Goal: Information Seeking & Learning: Learn about a topic

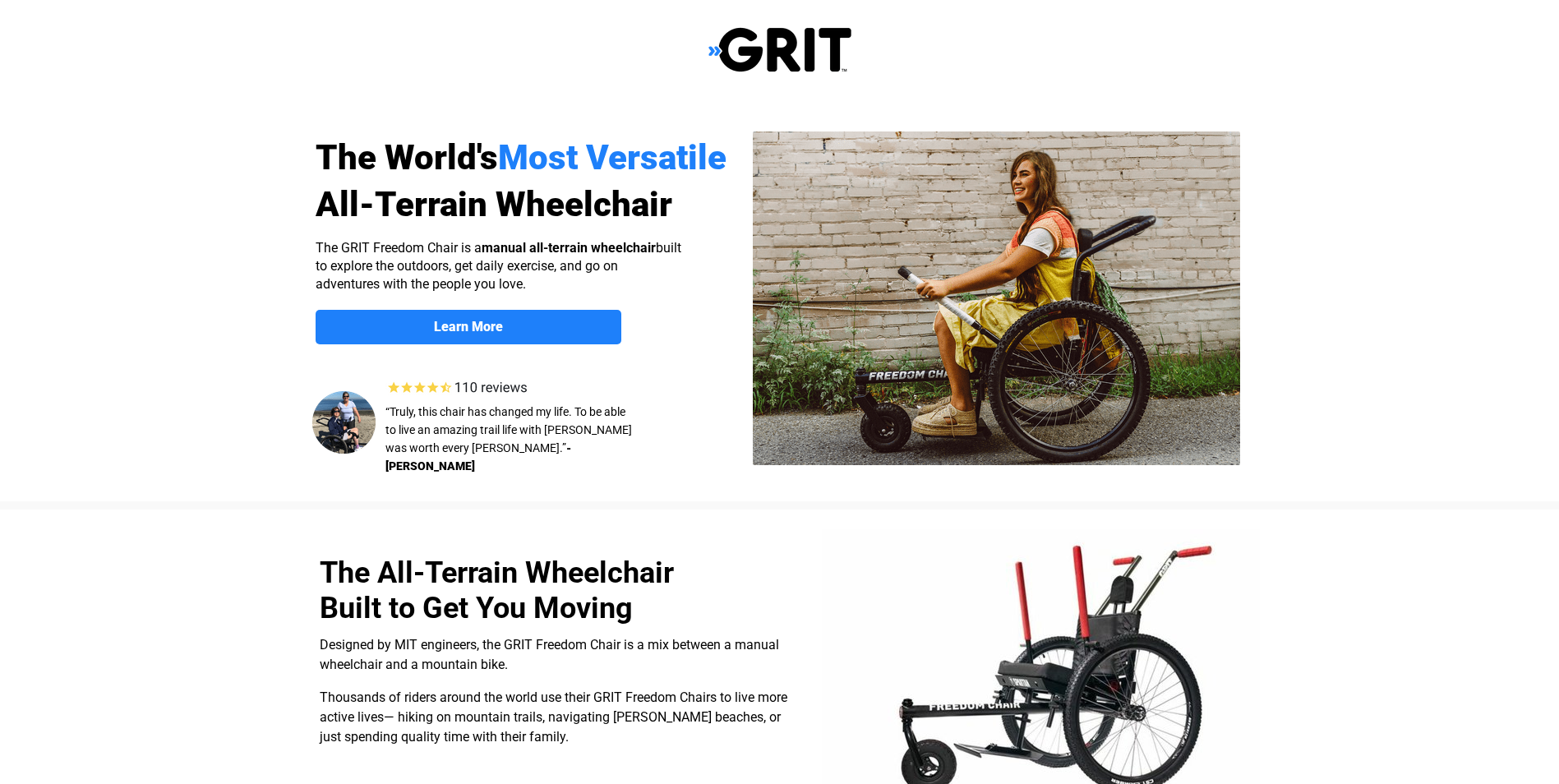
select select "CA"
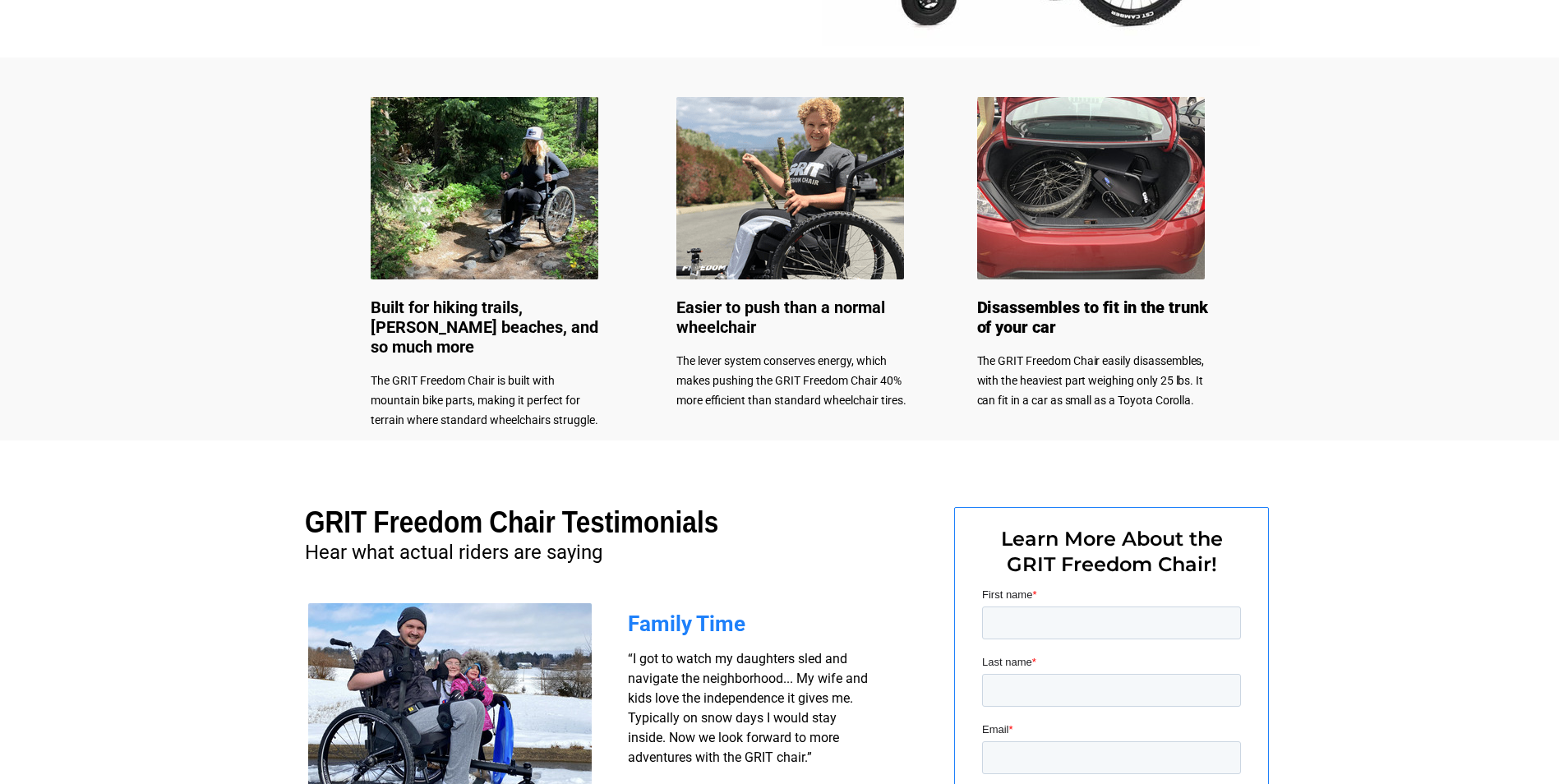
scroll to position [717, 0]
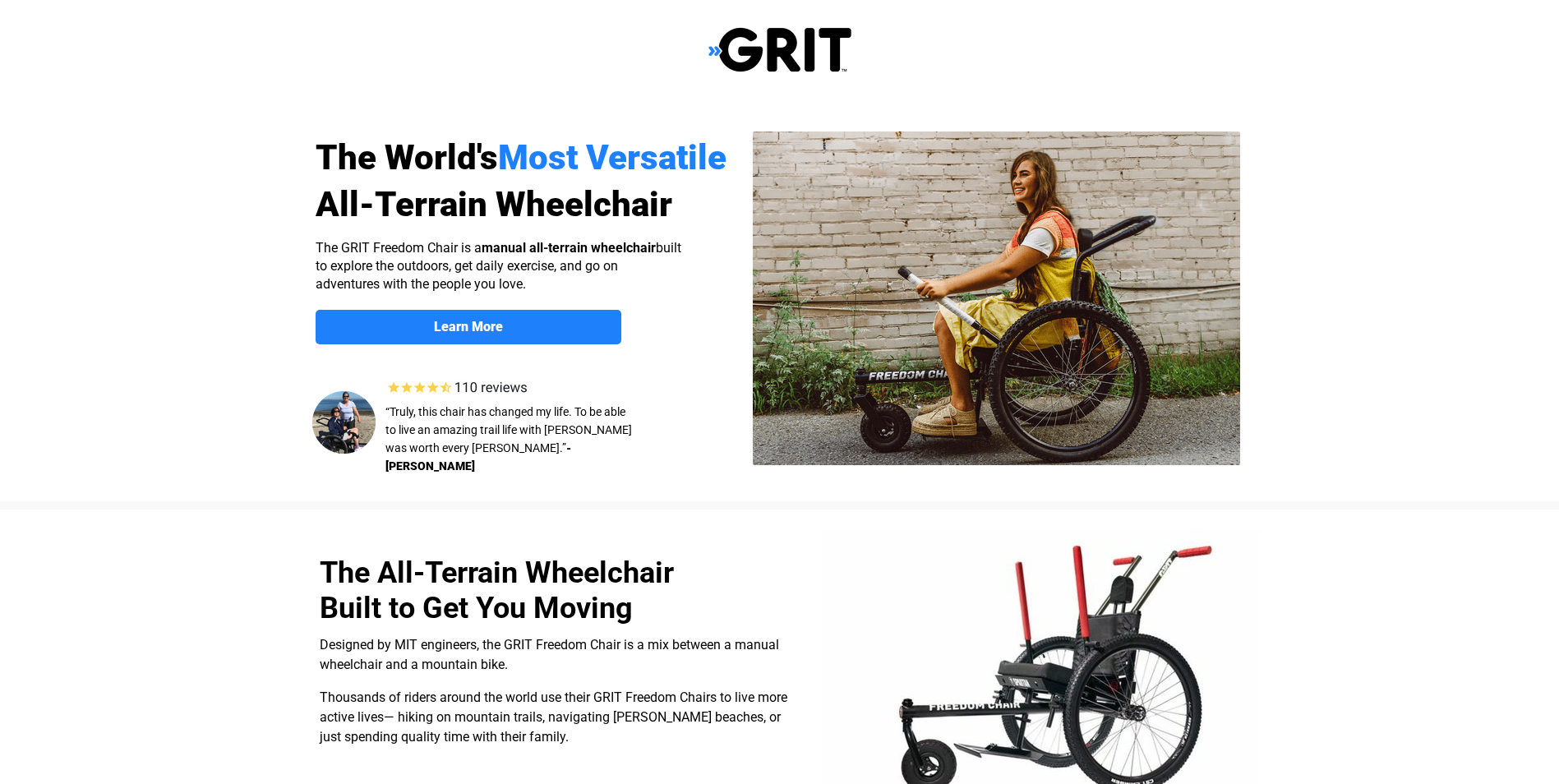
select select "CA"
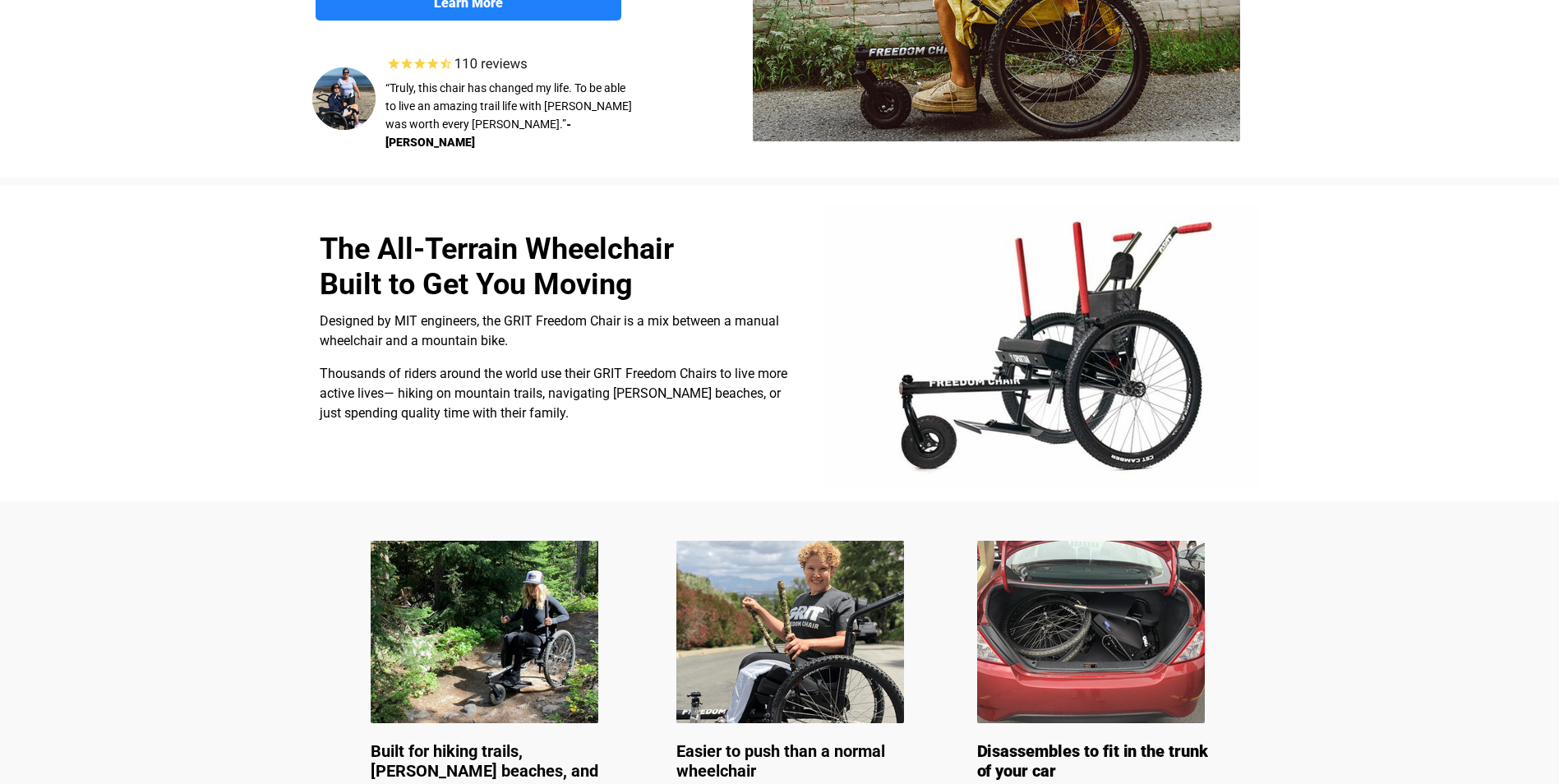
scroll to position [329, 0]
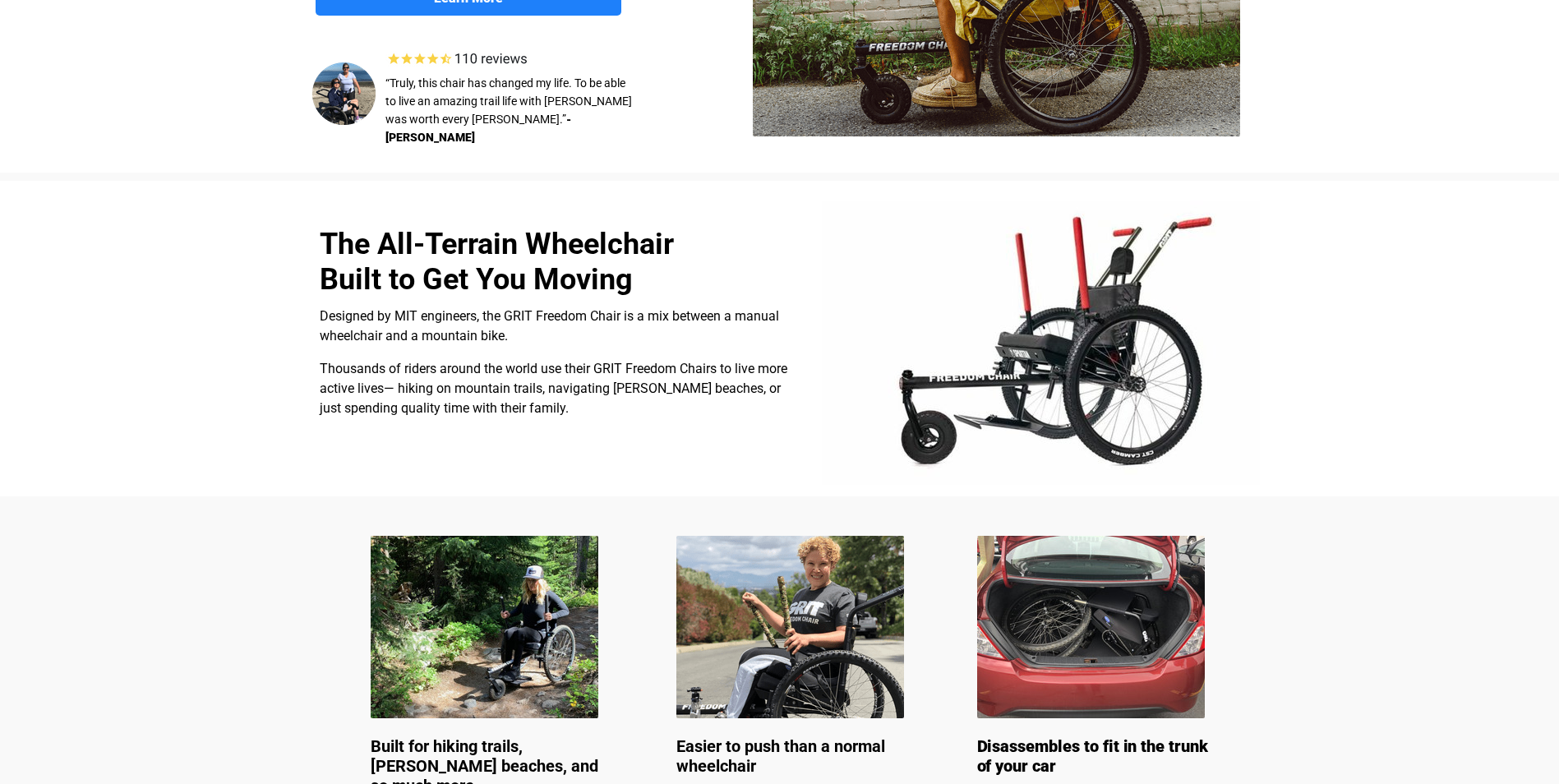
click at [518, 629] on img at bounding box center [485, 627] width 228 height 182
click at [538, 610] on img at bounding box center [485, 627] width 228 height 182
click at [538, 611] on img at bounding box center [485, 627] width 228 height 182
click at [530, 612] on img at bounding box center [485, 627] width 228 height 182
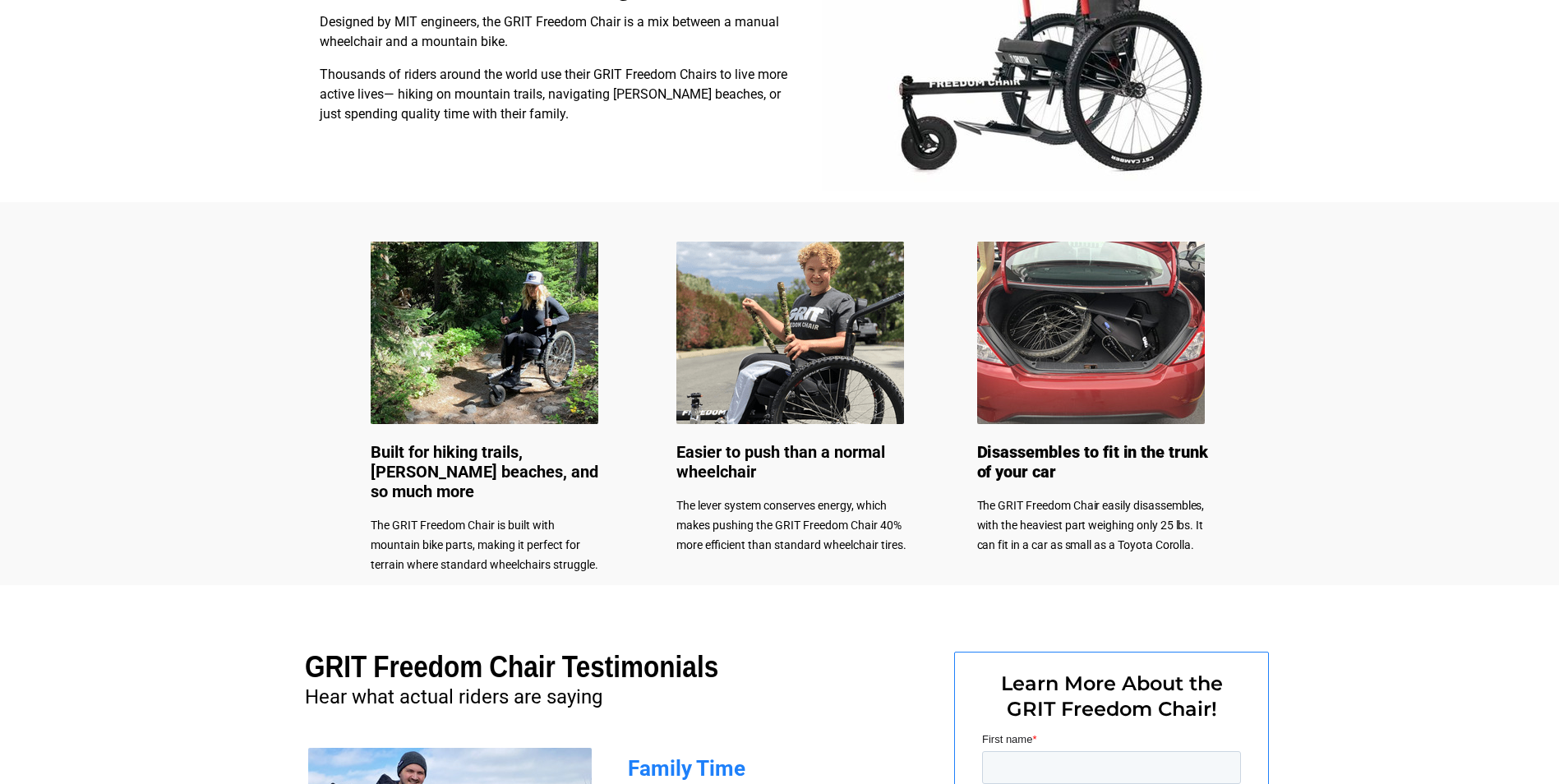
scroll to position [657, 0]
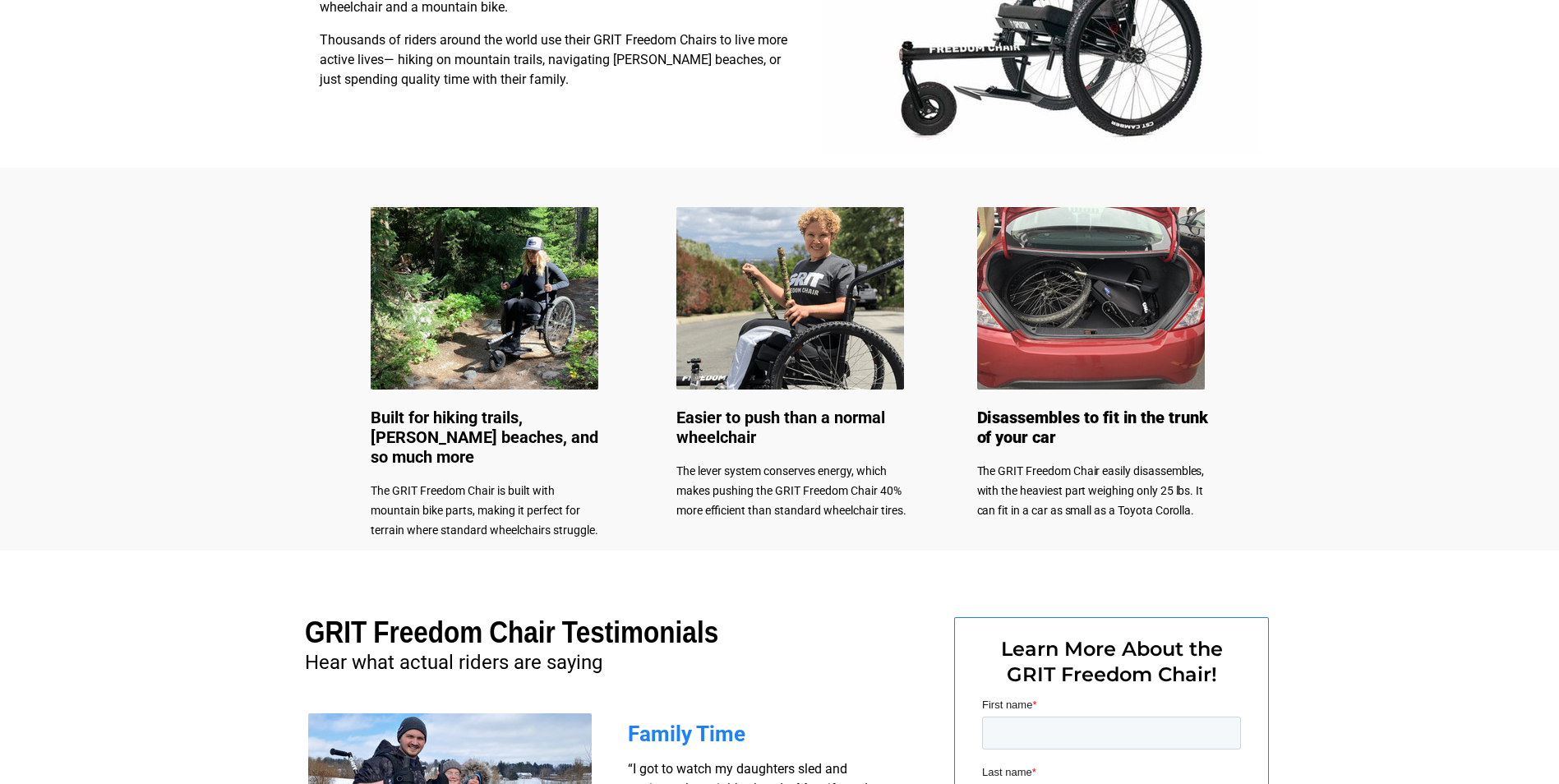
click at [789, 320] on img at bounding box center [790, 298] width 228 height 182
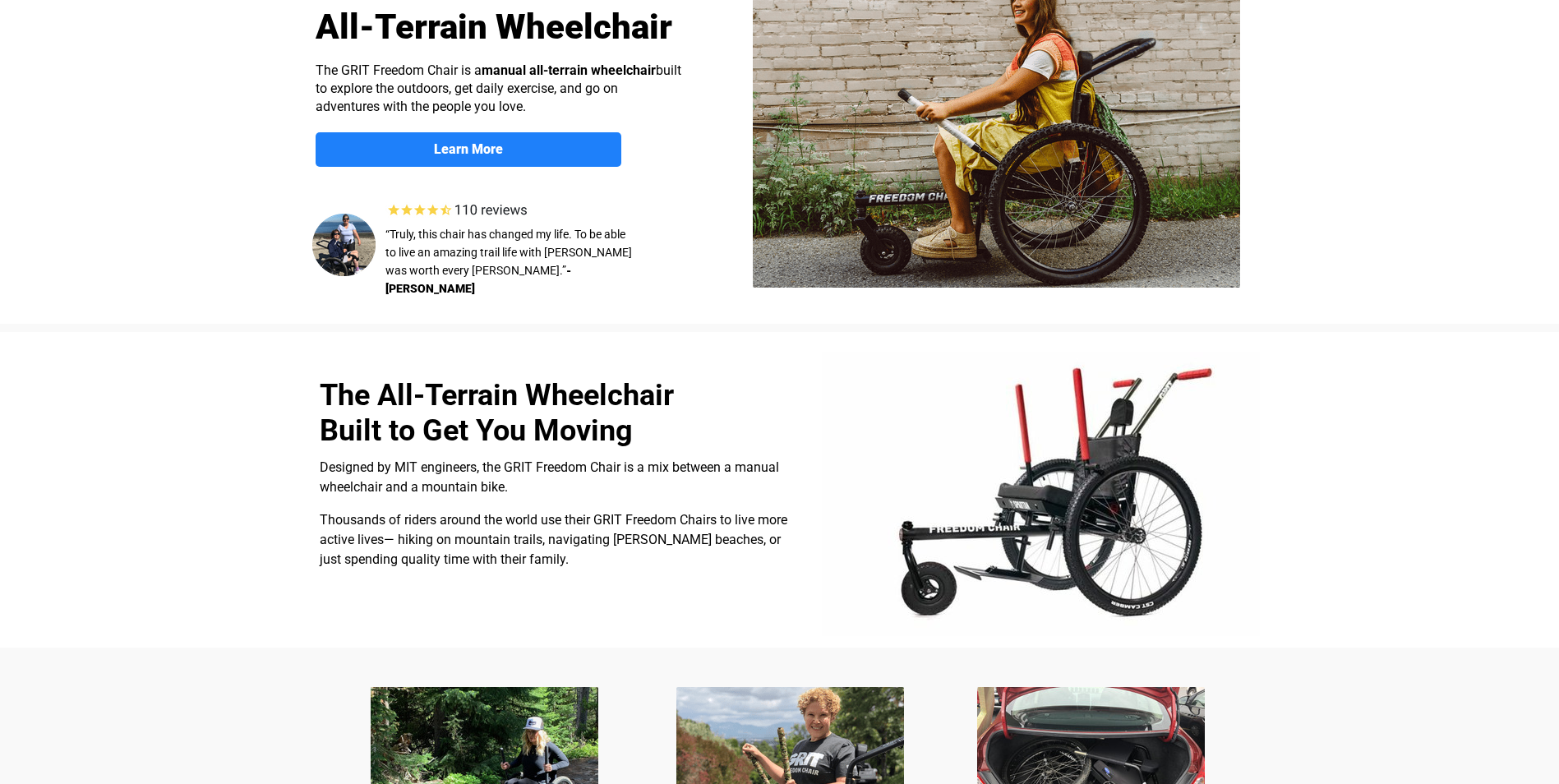
scroll to position [164, 0]
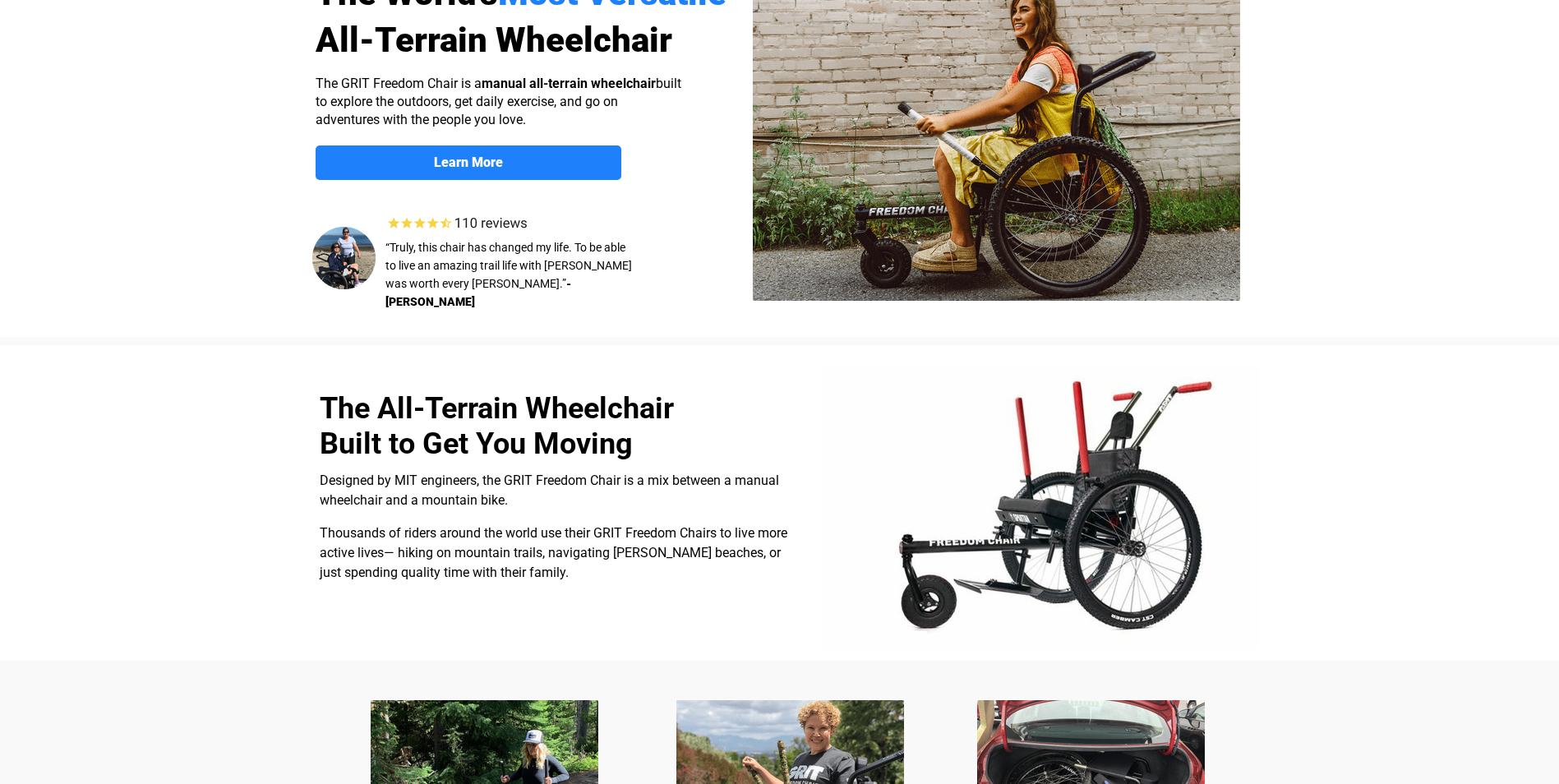
click at [917, 161] on img at bounding box center [996, 134] width 487 height 333
click at [929, 146] on img at bounding box center [996, 134] width 487 height 333
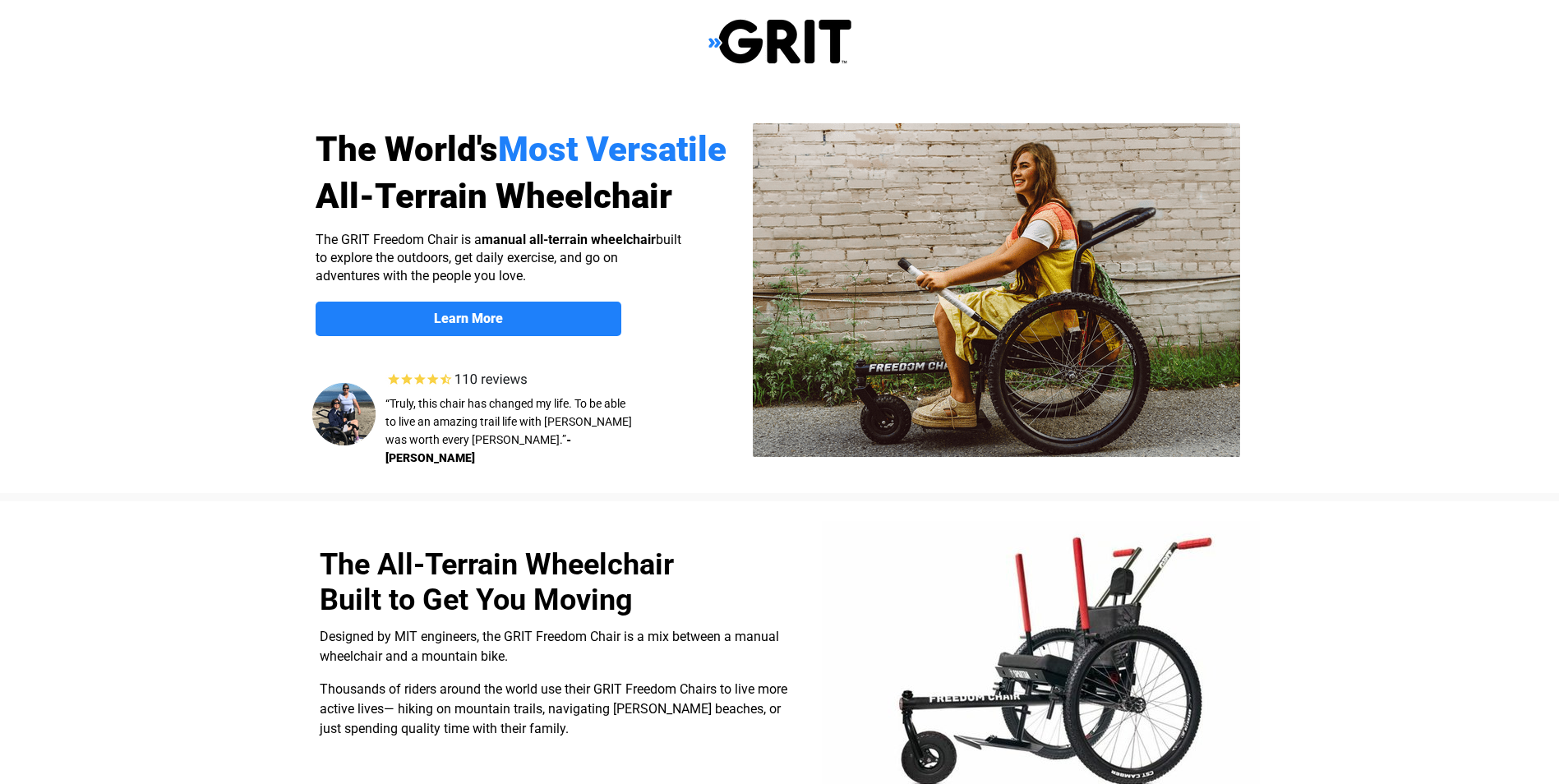
scroll to position [0, 0]
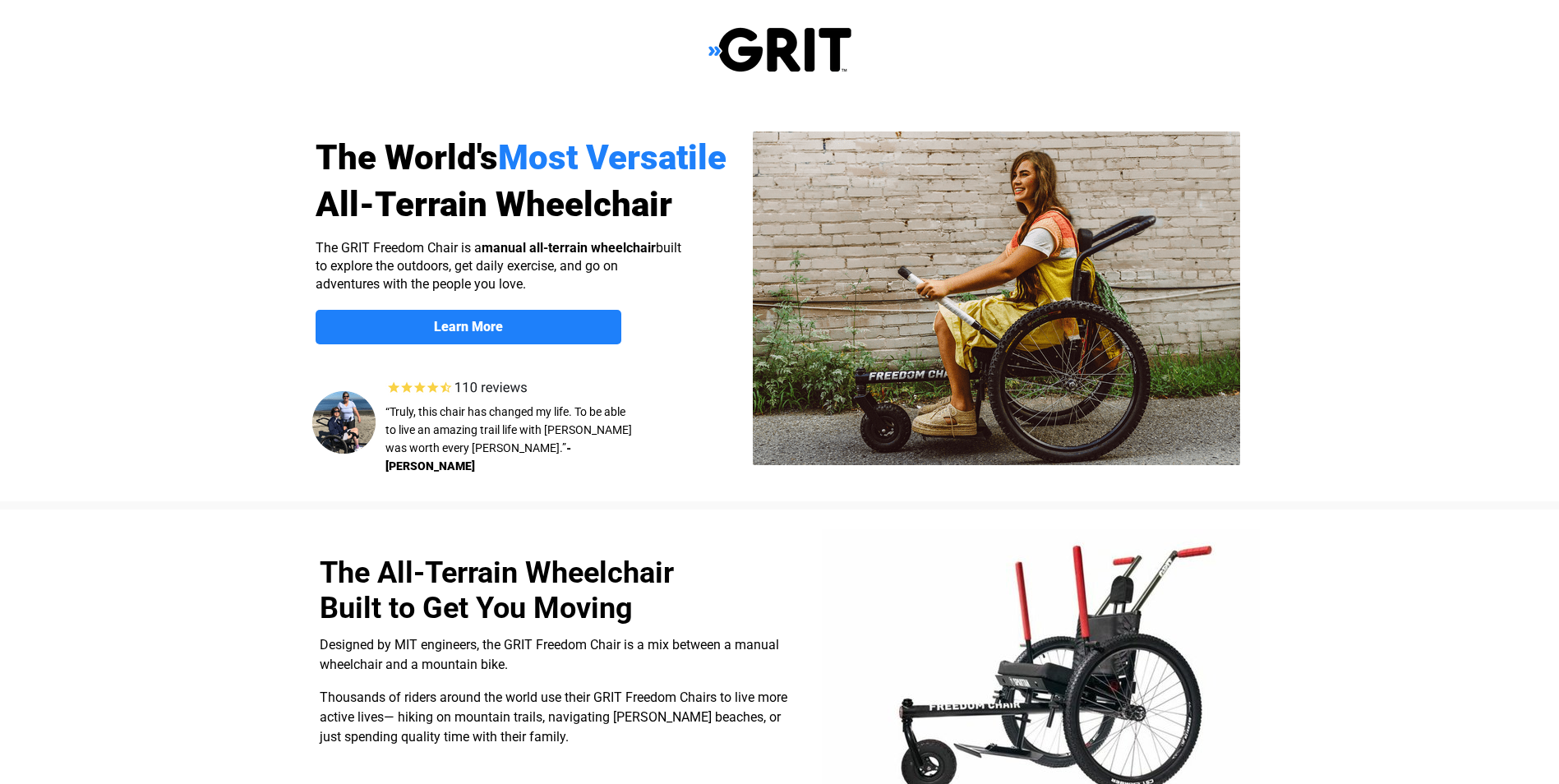
drag, startPoint x: 1053, startPoint y: 345, endPoint x: 1034, endPoint y: 309, distance: 40.7
click at [1053, 345] on img at bounding box center [996, 298] width 487 height 333
